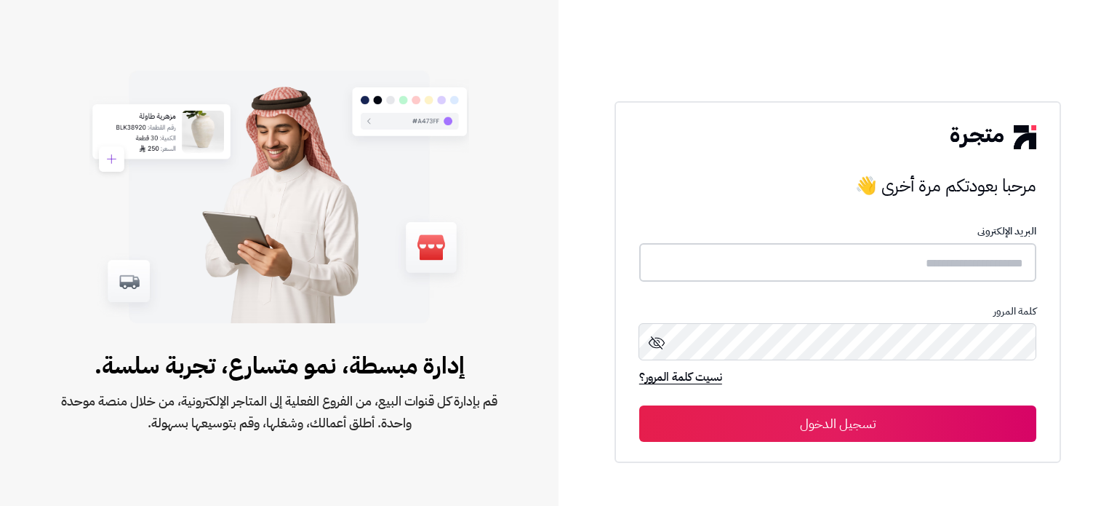
click at [771, 258] on input "text" at bounding box center [837, 262] width 397 height 39
paste input "**********"
type input "**********"
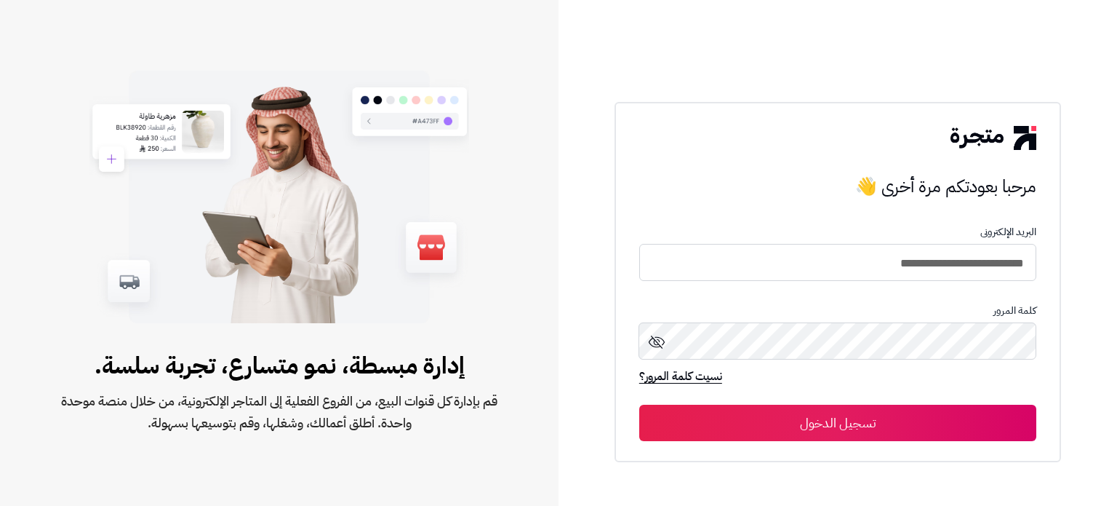
click at [847, 421] on button "تسجيل الدخول" at bounding box center [837, 423] width 397 height 36
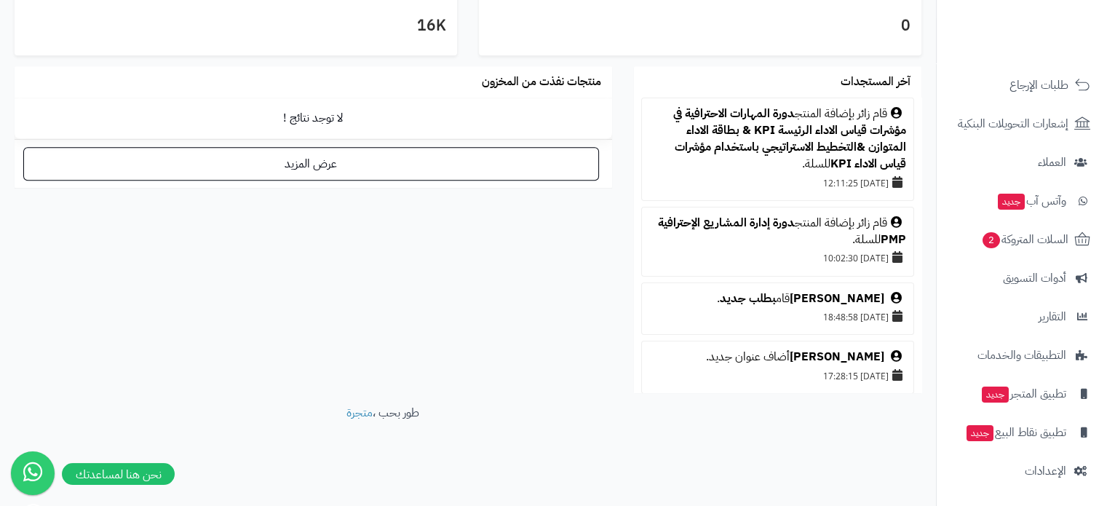
scroll to position [160, 0]
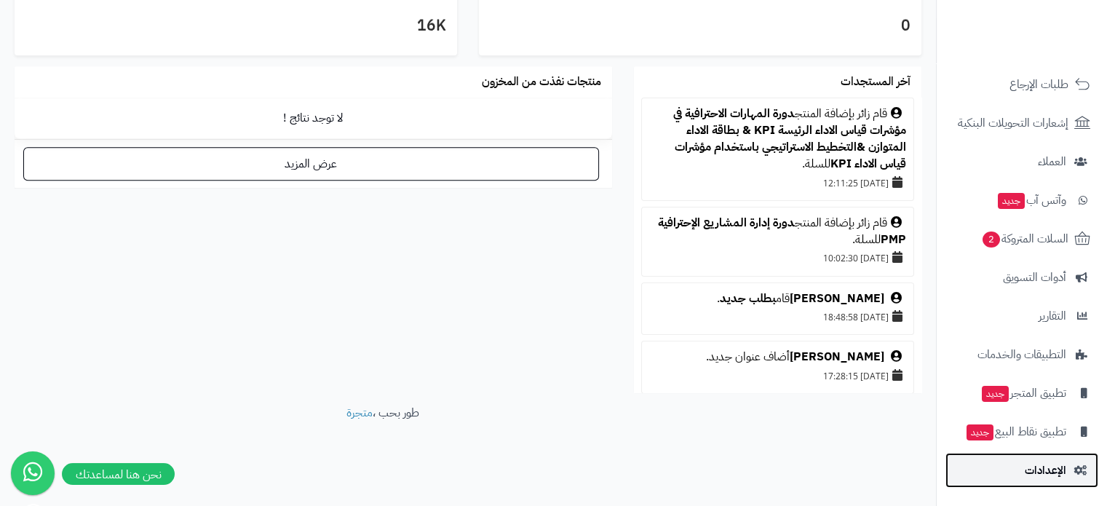
click at [1024, 466] on link "الإعدادات" at bounding box center [1021, 470] width 153 height 35
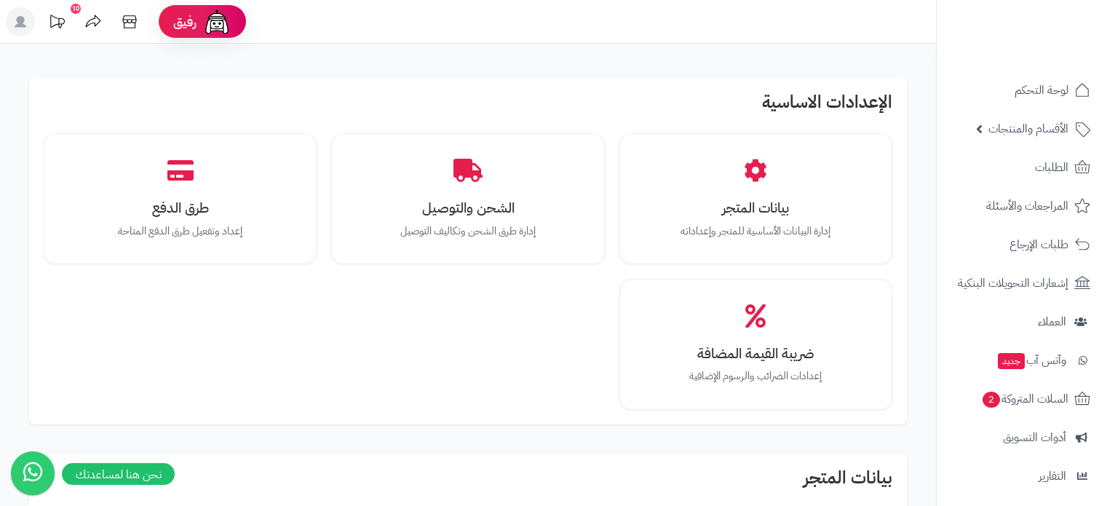
scroll to position [160, 0]
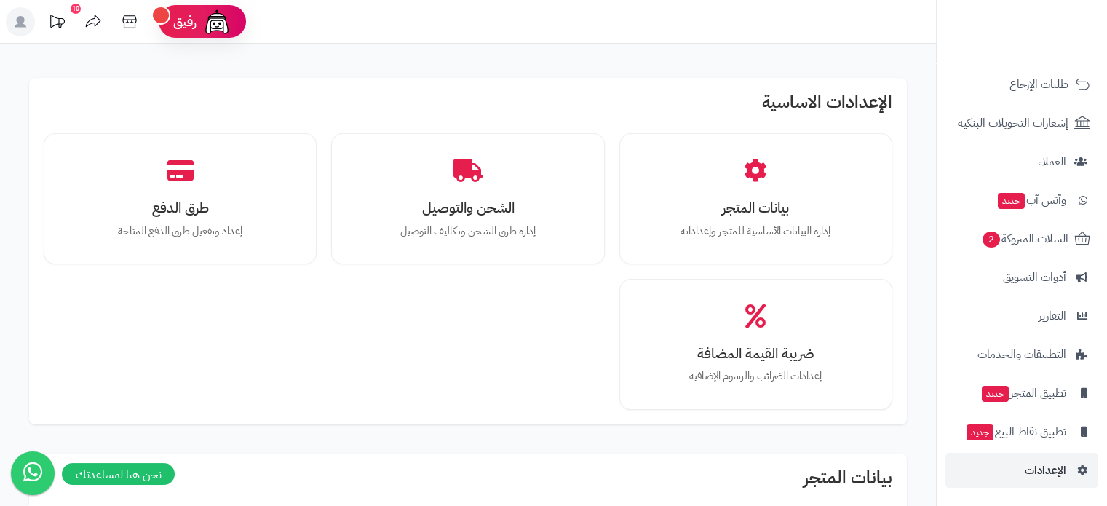
click at [611, 38] on header "رفيق ! 10 الطلبات معالجة مكتمل إرجاع المنتجات العملاء المتواجدون الان 15993 عمل…" at bounding box center [553, 22] width 1107 height 44
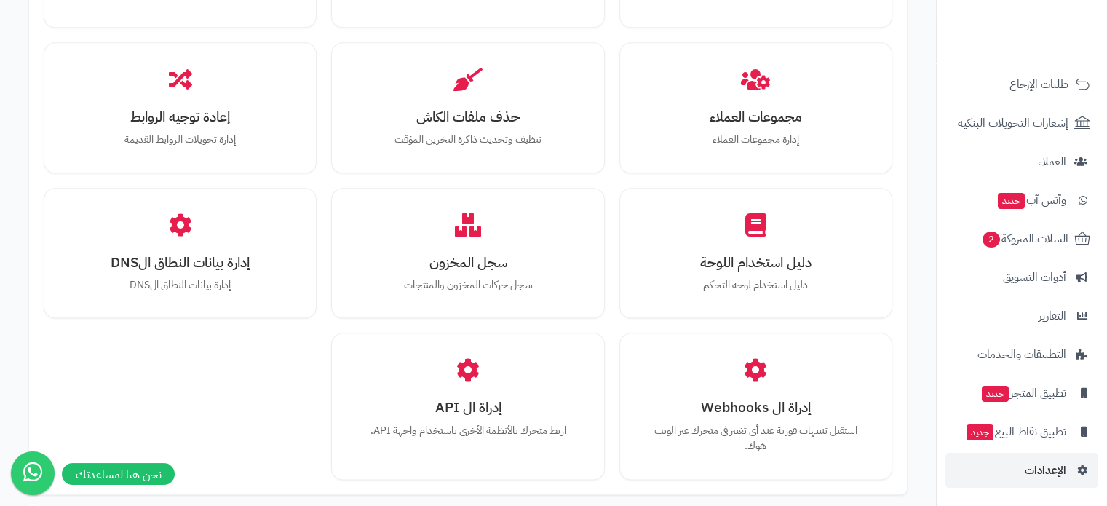
scroll to position [1688, 0]
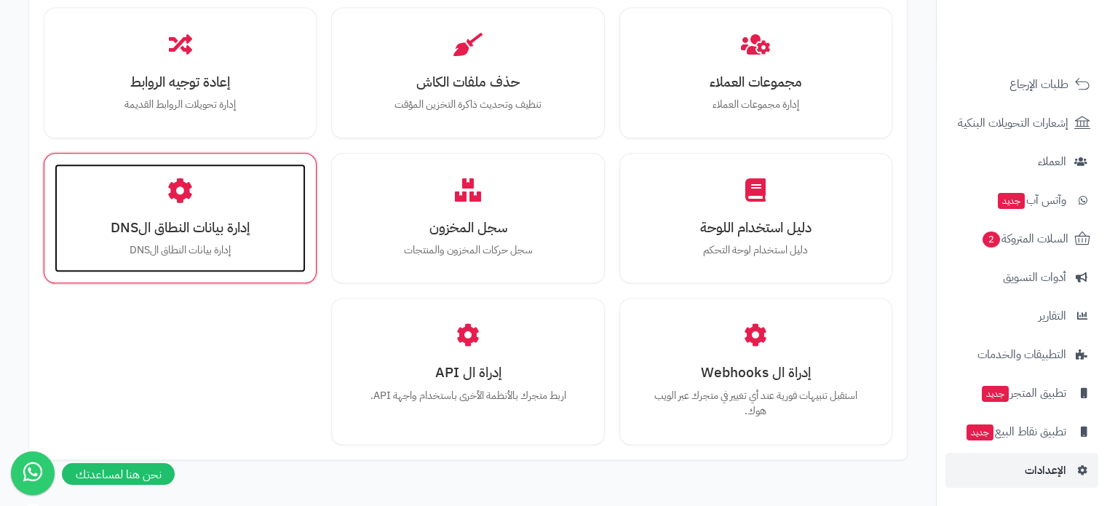
click at [122, 232] on h3 "إدارة بيانات النطاق الDNS" at bounding box center [180, 227] width 222 height 15
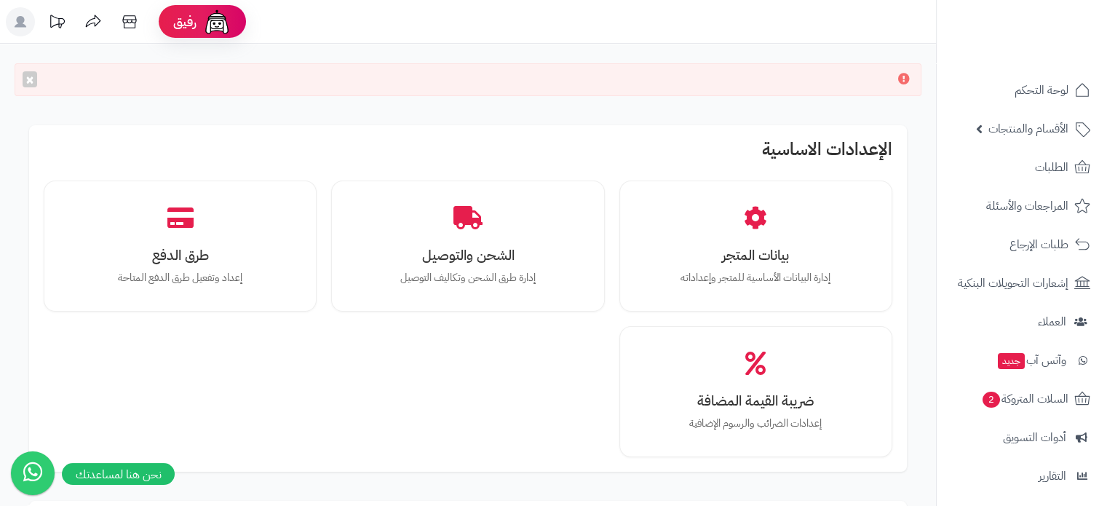
click at [902, 79] on icon at bounding box center [904, 79] width 12 height 12
click at [29, 78] on button "×" at bounding box center [30, 79] width 15 height 16
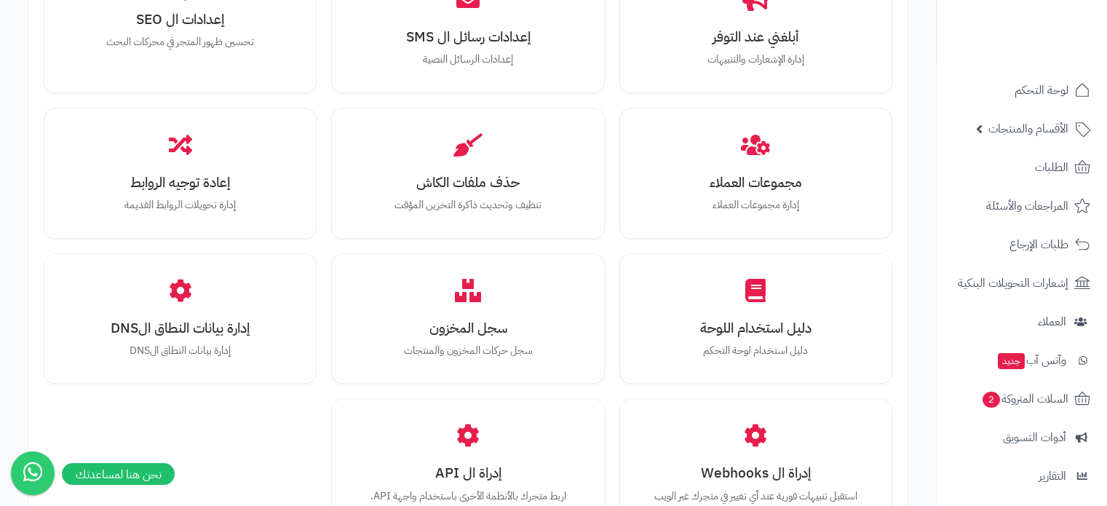
scroll to position [1782, 0]
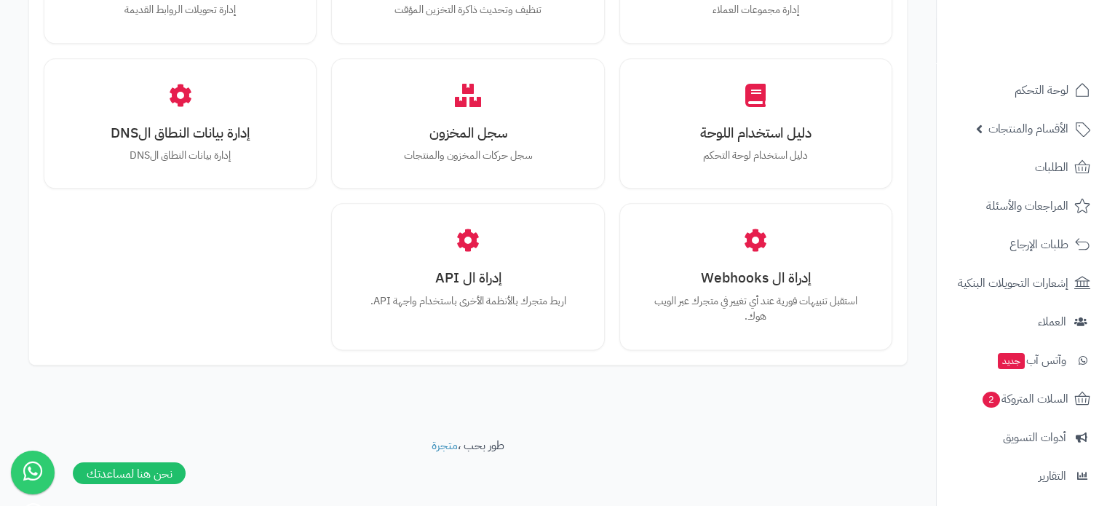
click at [39, 470] on icon at bounding box center [33, 470] width 38 height 41
click at [55, 468] on button at bounding box center [33, 472] width 44 height 44
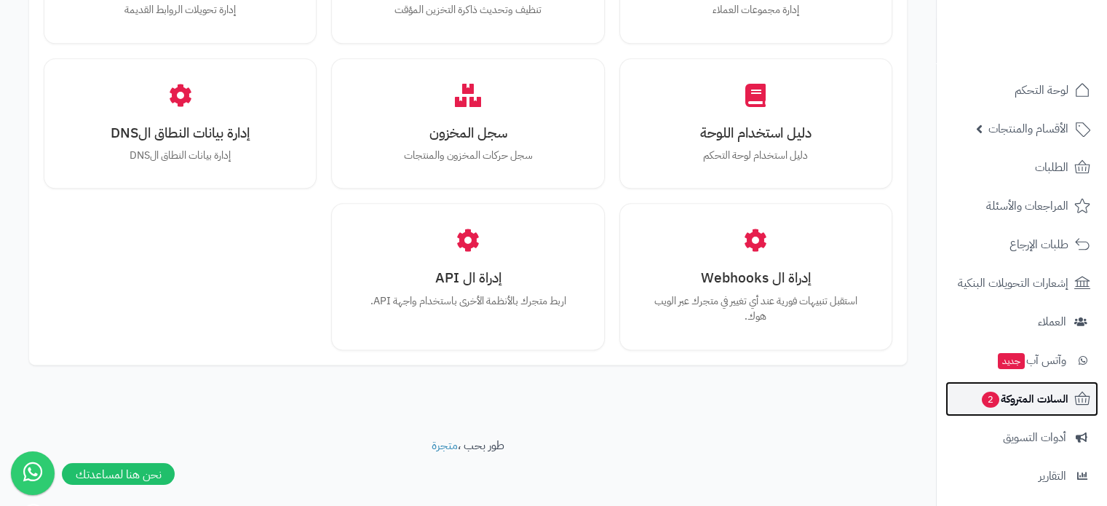
click at [988, 402] on span "2" at bounding box center [990, 399] width 18 height 17
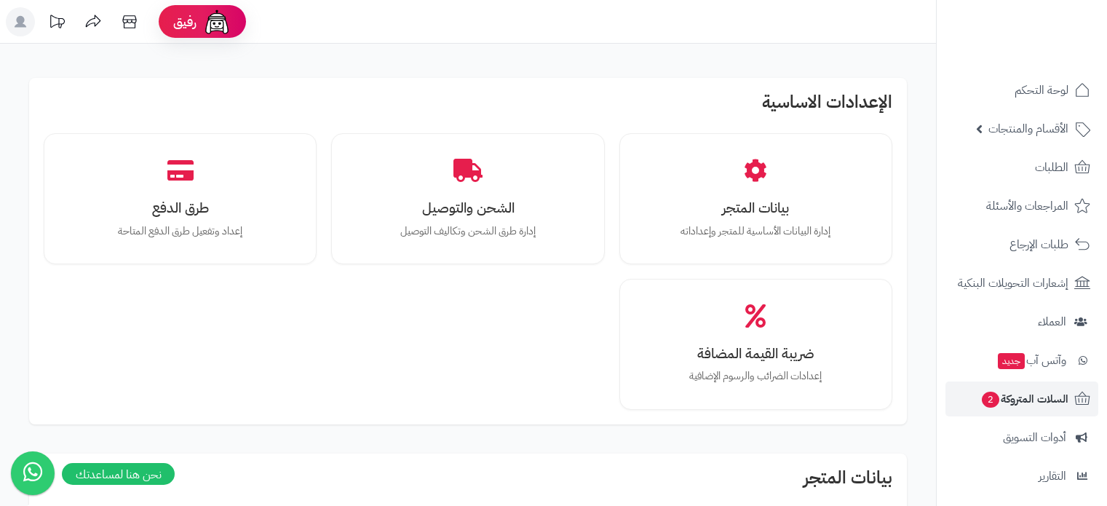
scroll to position [1782, 0]
